Goal: Check status: Check status

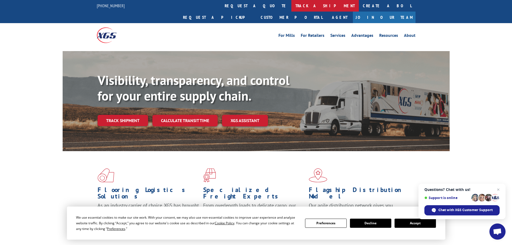
click at [291, 7] on link "track a shipment" at bounding box center [324, 6] width 67 height 12
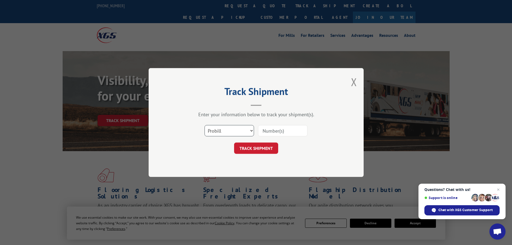
click at [224, 131] on select "Select category... Probill BOL PO" at bounding box center [228, 130] width 49 height 11
select select "bol"
click at [204, 125] on select "Select category... Probill BOL PO" at bounding box center [228, 130] width 49 height 11
click at [263, 131] on input at bounding box center [282, 130] width 49 height 11
paste input "7060716"
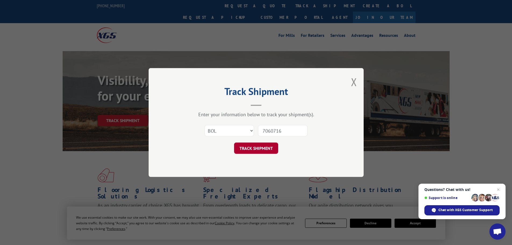
type input "7060716"
click at [247, 152] on button "TRACK SHIPMENT" at bounding box center [256, 147] width 44 height 11
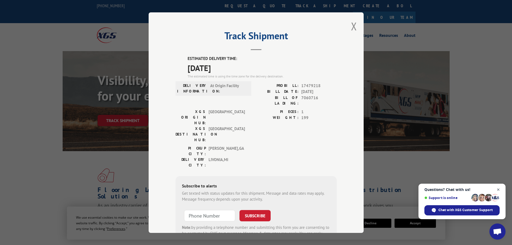
click at [497, 190] on span "Close chat" at bounding box center [498, 189] width 7 height 7
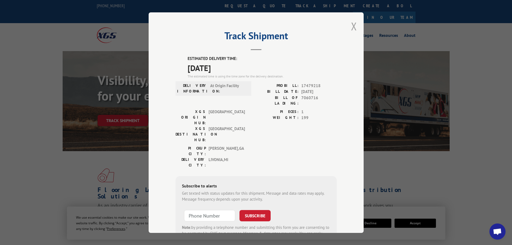
click at [351, 24] on button "Close modal" at bounding box center [354, 26] width 6 height 14
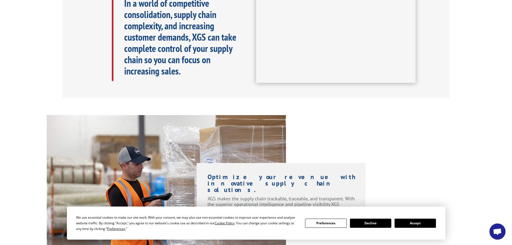
scroll to position [296, 0]
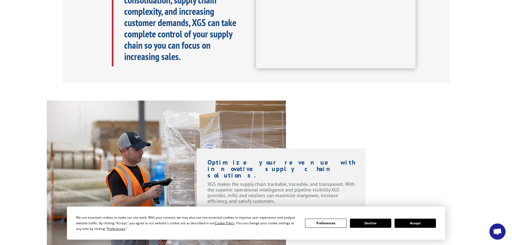
click at [410, 222] on button "Accept" at bounding box center [414, 222] width 41 height 9
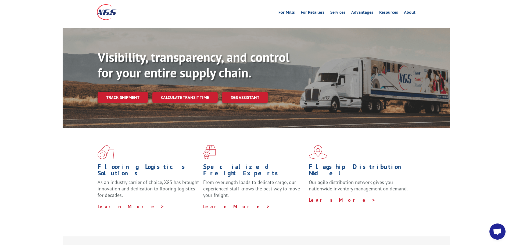
scroll to position [0, 0]
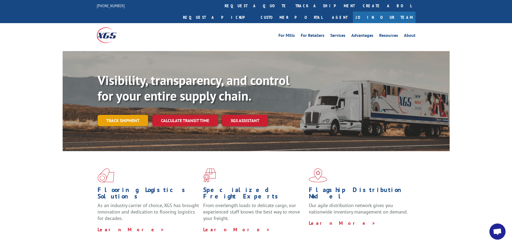
click at [116, 115] on link "Track shipment" at bounding box center [123, 120] width 51 height 11
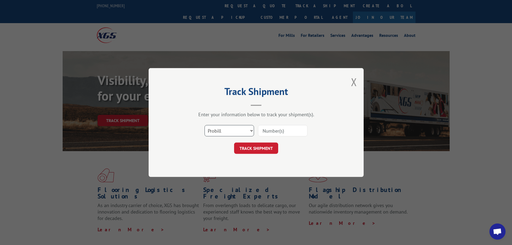
click at [218, 129] on select "Select category... Probill BOL PO" at bounding box center [228, 130] width 49 height 11
select select "bol"
click at [204, 125] on select "Select category... Probill BOL PO" at bounding box center [228, 130] width 49 height 11
click at [273, 130] on input at bounding box center [282, 130] width 49 height 11
paste input "7060716"
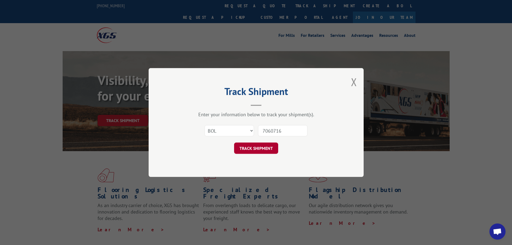
type input "7060716"
click at [241, 150] on button "TRACK SHIPMENT" at bounding box center [256, 147] width 44 height 11
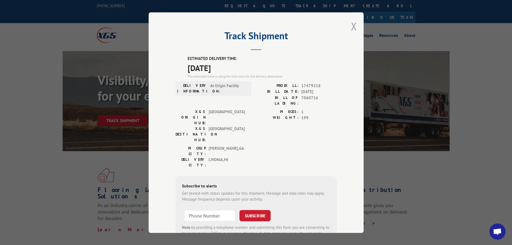
click at [352, 26] on button "Close modal" at bounding box center [354, 26] width 6 height 14
